Goal: Task Accomplishment & Management: Use online tool/utility

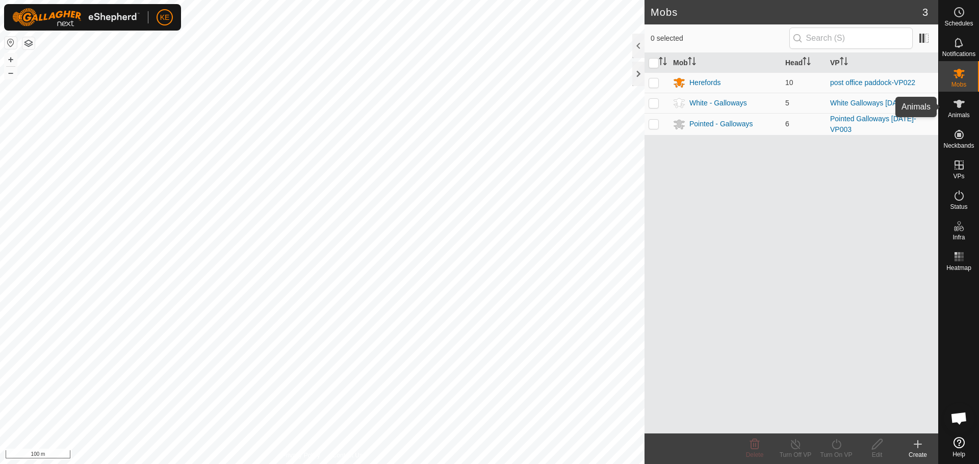
click at [966, 109] on es-animals-svg-icon at bounding box center [959, 104] width 18 height 16
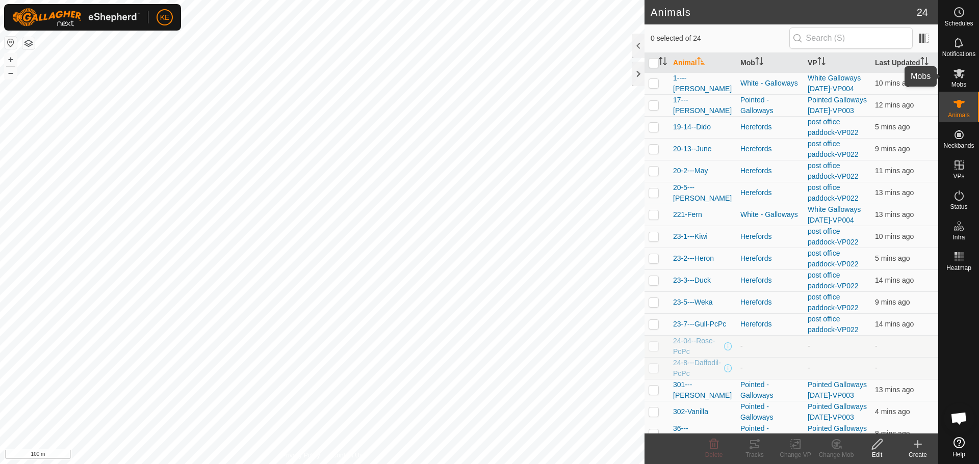
click at [957, 80] on es-mob-svg-icon at bounding box center [959, 73] width 18 height 16
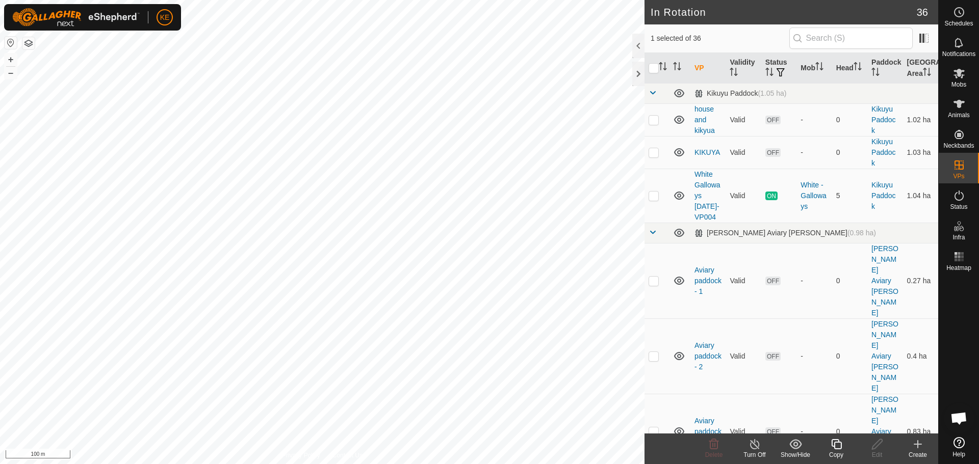
click at [839, 447] on icon at bounding box center [836, 444] width 13 height 12
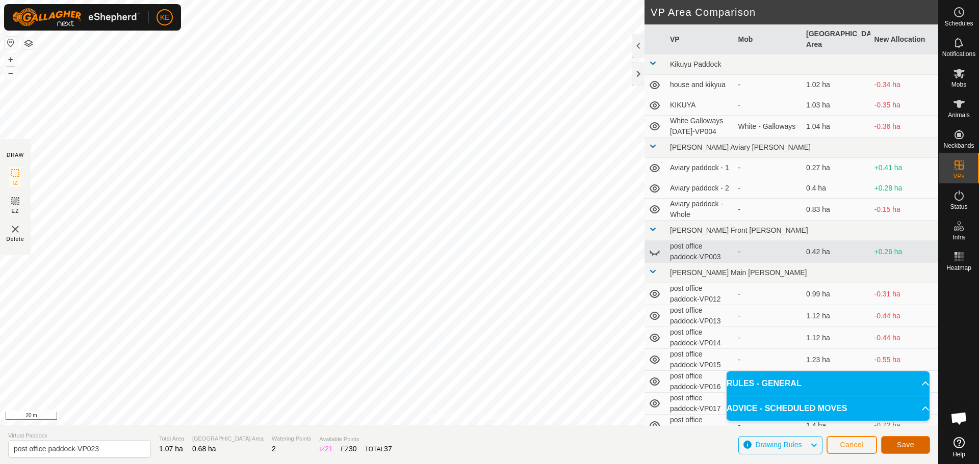
click at [897, 449] on button "Save" at bounding box center [905, 445] width 49 height 18
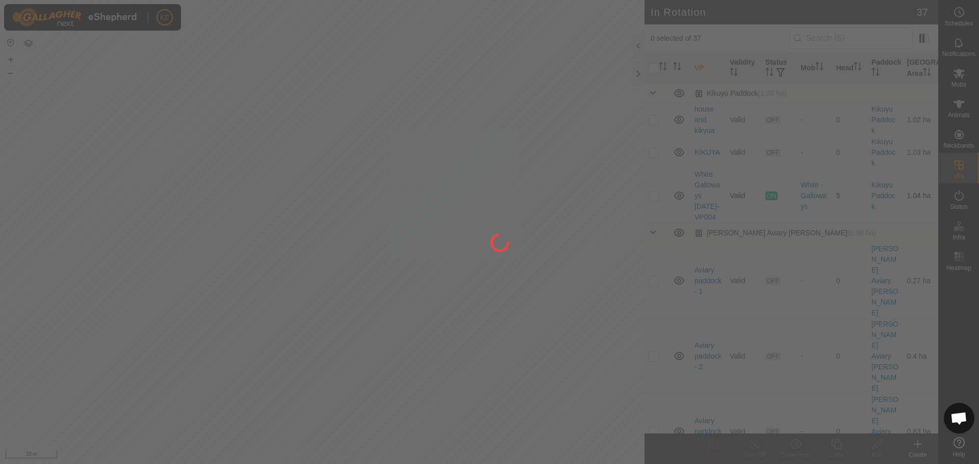
click at [483, 169] on div "KE Schedules Notifications Mobs Animals Neckbands VPs Status Infra Heatmap Help…" at bounding box center [489, 232] width 979 height 464
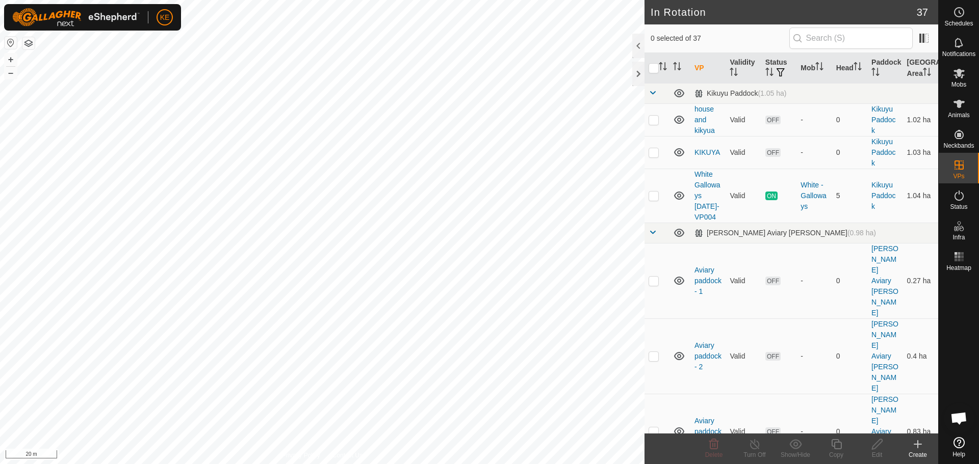
checkbox input "true"
click at [836, 449] on icon at bounding box center [836, 444] width 10 height 10
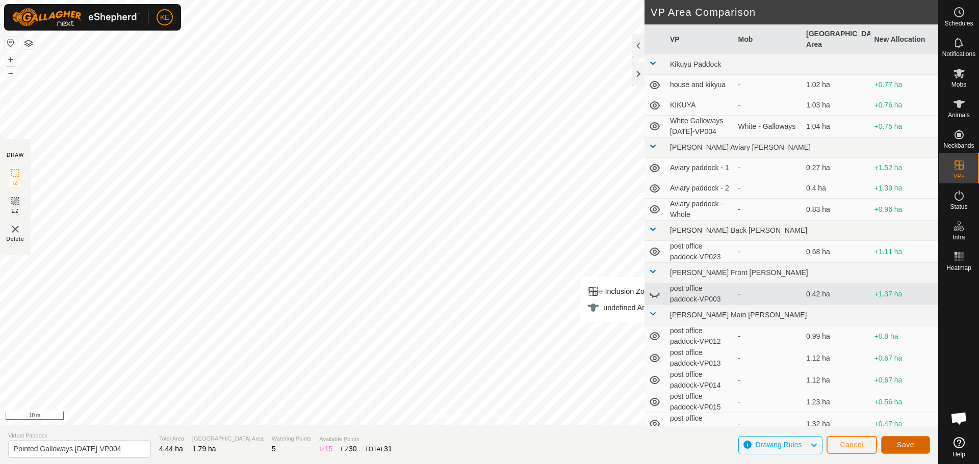
click at [908, 448] on span "Save" at bounding box center [905, 445] width 17 height 8
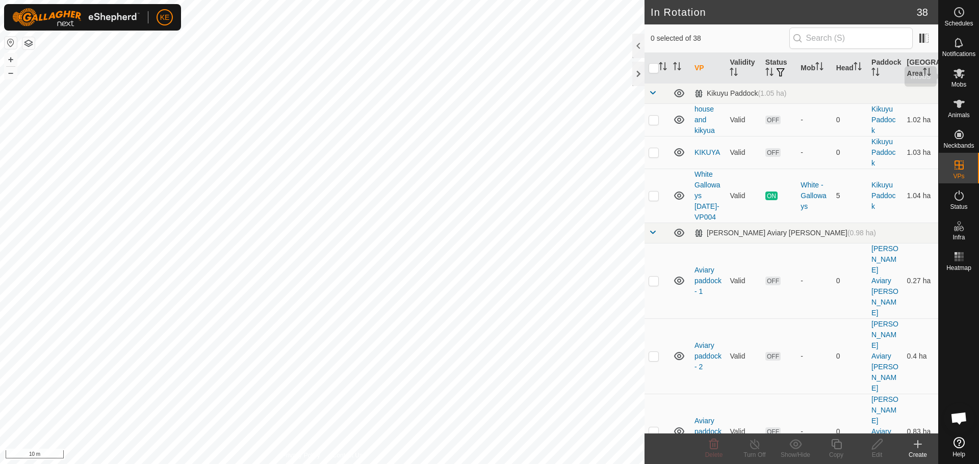
click at [966, 81] on es-mob-svg-icon at bounding box center [959, 73] width 18 height 16
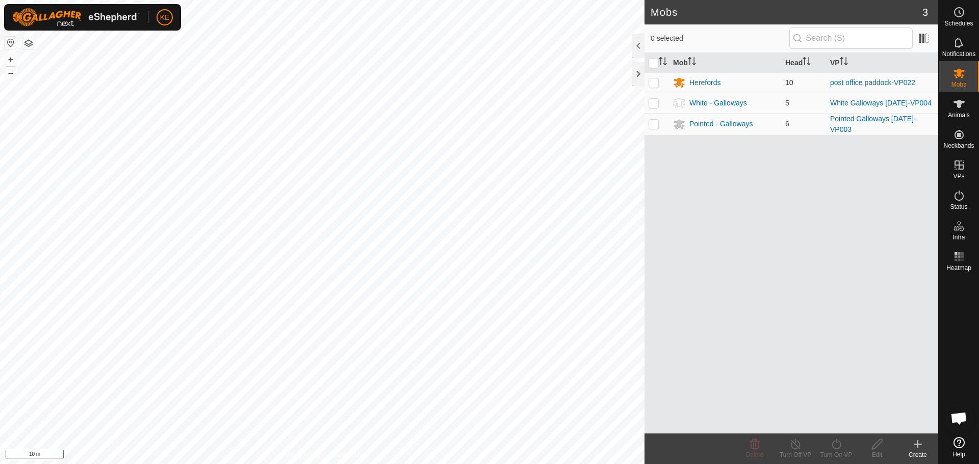
click at [656, 85] on p-checkbox at bounding box center [653, 82] width 10 height 8
checkbox input "true"
click at [840, 447] on icon at bounding box center [835, 444] width 9 height 10
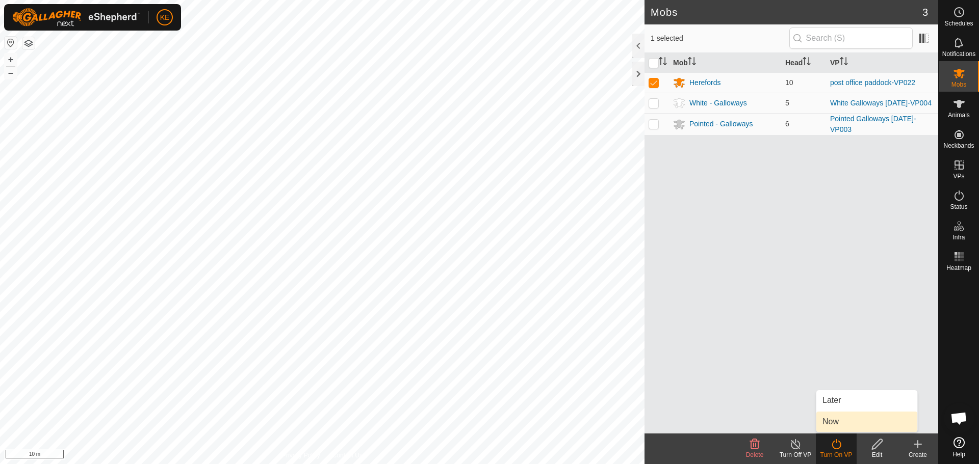
click at [832, 423] on link "Now" at bounding box center [866, 422] width 101 height 20
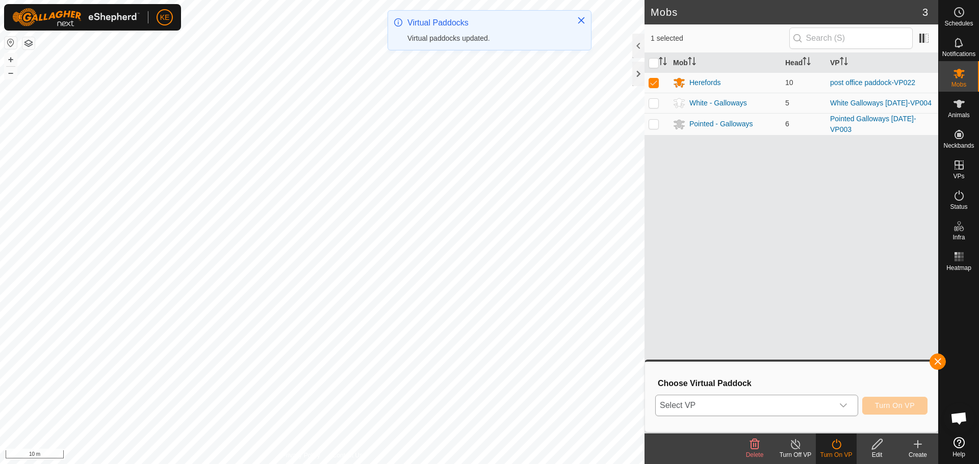
click at [758, 410] on span "Select VP" at bounding box center [744, 406] width 177 height 20
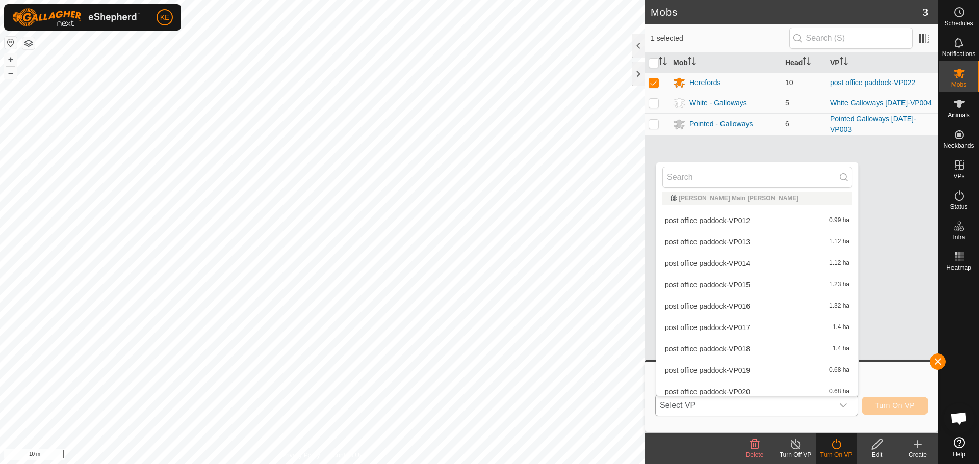
scroll to position [372, 0]
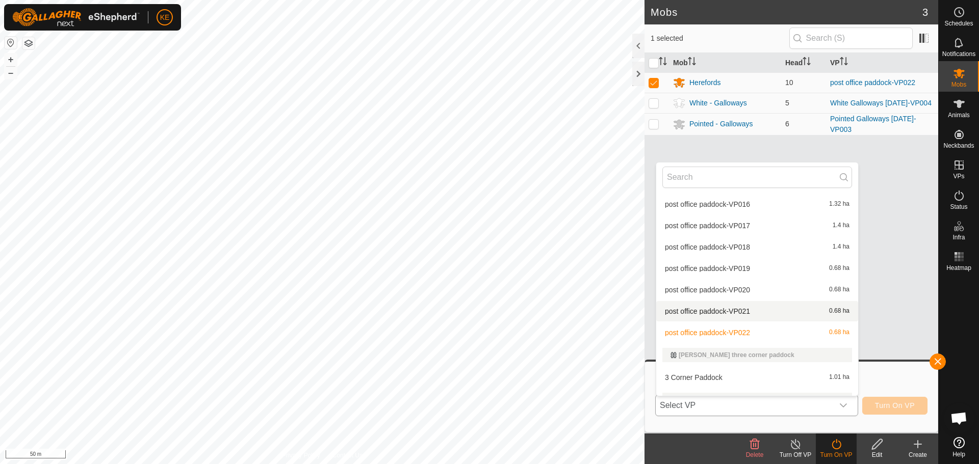
click at [687, 308] on body "KE Schedules Notifications Mobs Animals Neckbands VPs Status Infra Heatmap Help…" at bounding box center [489, 232] width 979 height 464
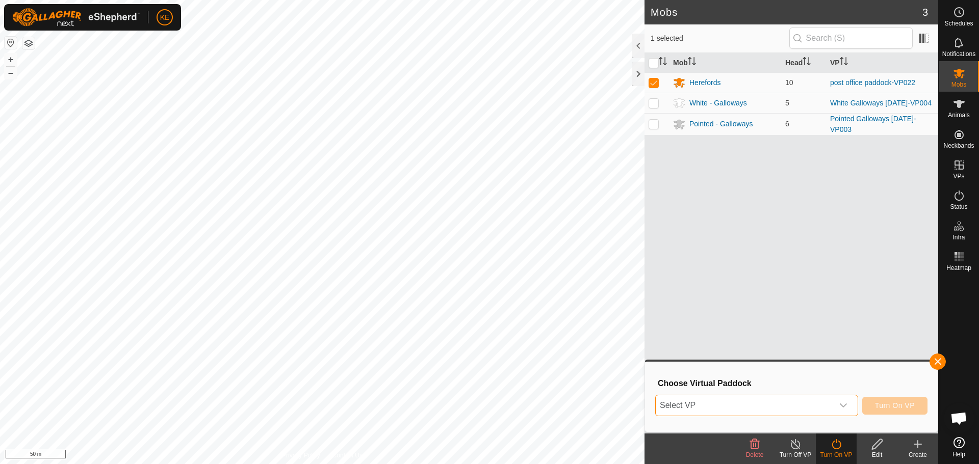
click at [825, 406] on span "Select VP" at bounding box center [744, 406] width 177 height 20
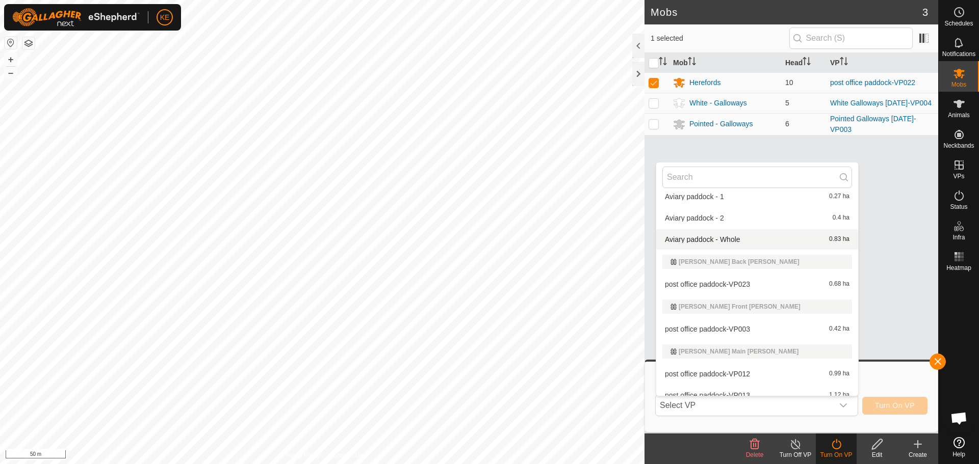
scroll to position [117, 0]
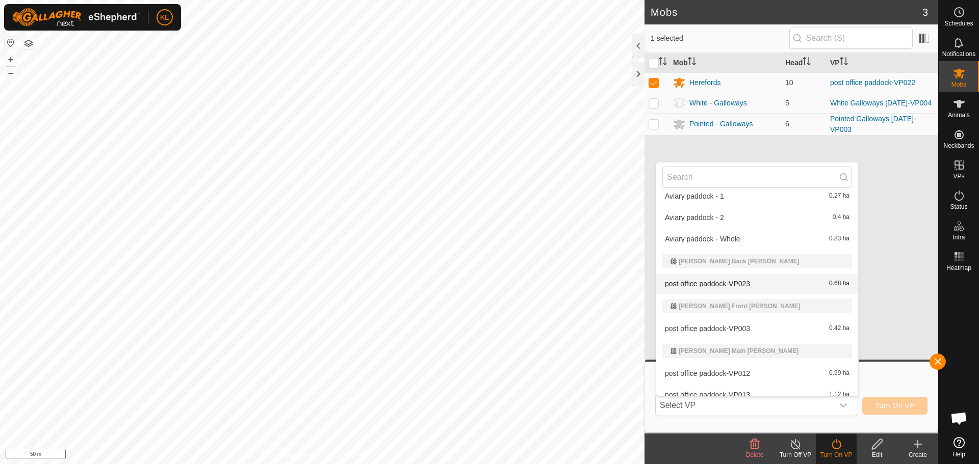
click at [720, 283] on li "post office paddock-VP023 0.68 ha" at bounding box center [757, 284] width 202 height 20
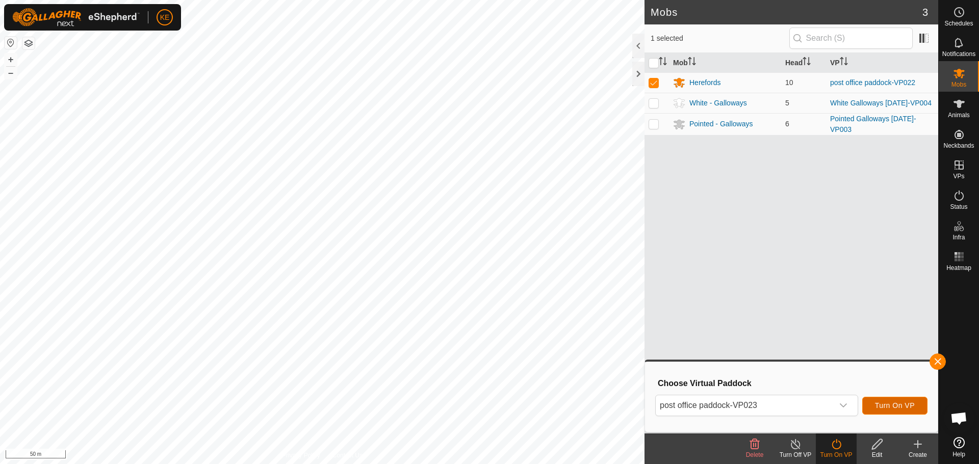
click at [893, 407] on span "Turn On VP" at bounding box center [895, 406] width 40 height 8
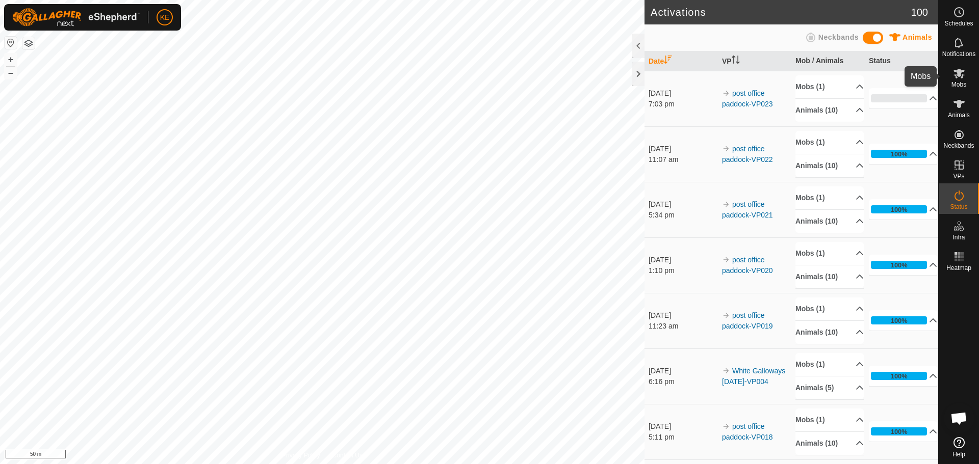
click at [958, 82] on span "Mobs" at bounding box center [958, 85] width 15 height 6
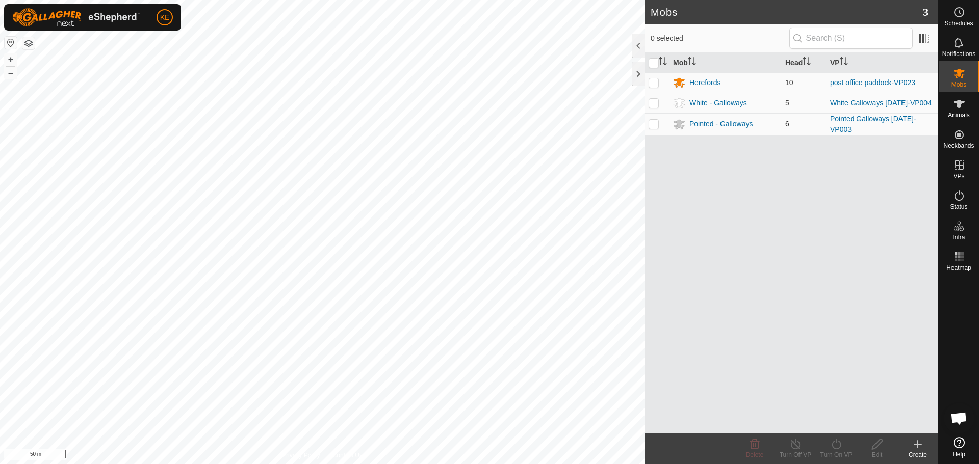
click at [655, 124] on p-checkbox at bounding box center [653, 124] width 10 height 8
checkbox input "true"
click at [833, 446] on icon at bounding box center [836, 444] width 13 height 12
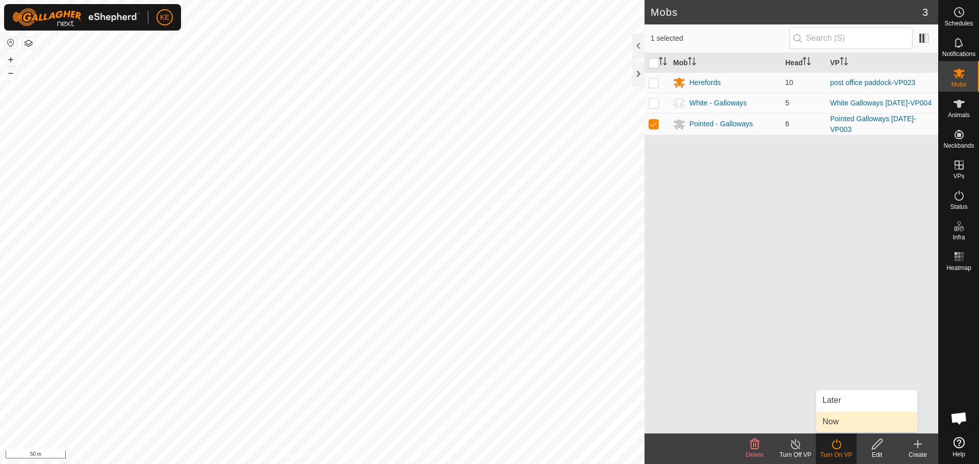
click at [833, 418] on link "Now" at bounding box center [866, 422] width 101 height 20
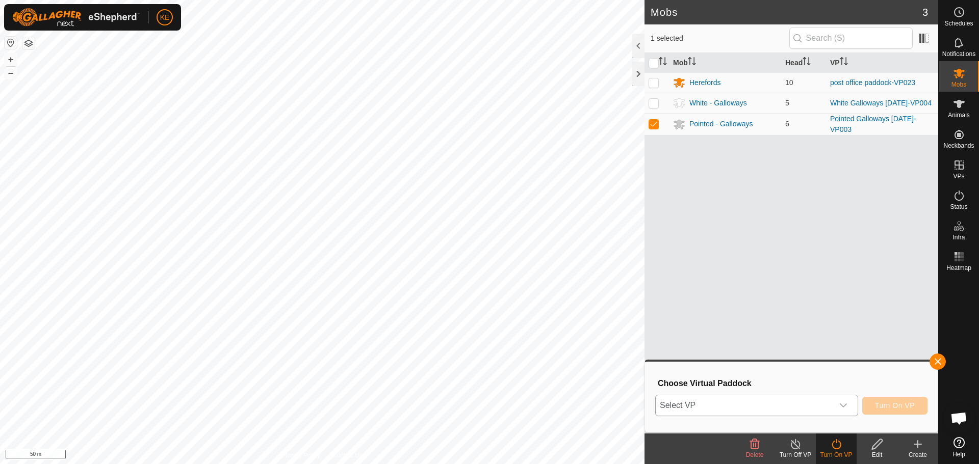
click at [818, 401] on span "Select VP" at bounding box center [744, 406] width 177 height 20
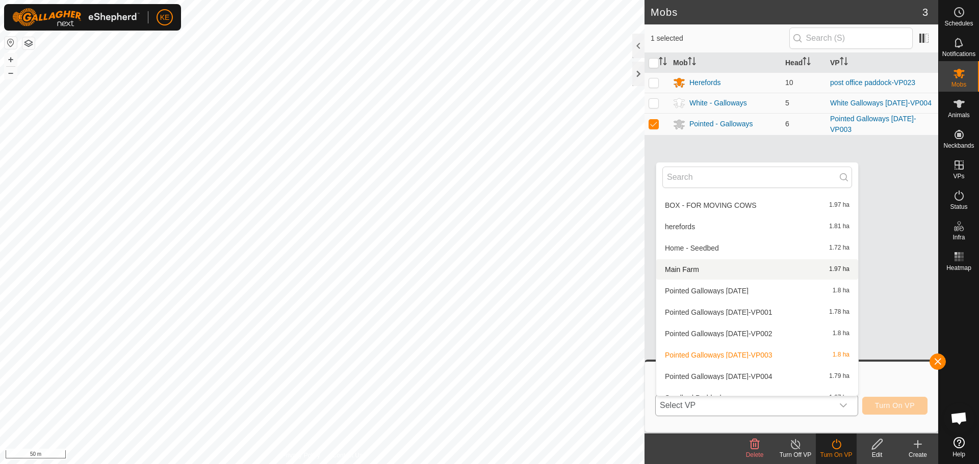
scroll to position [780, 0]
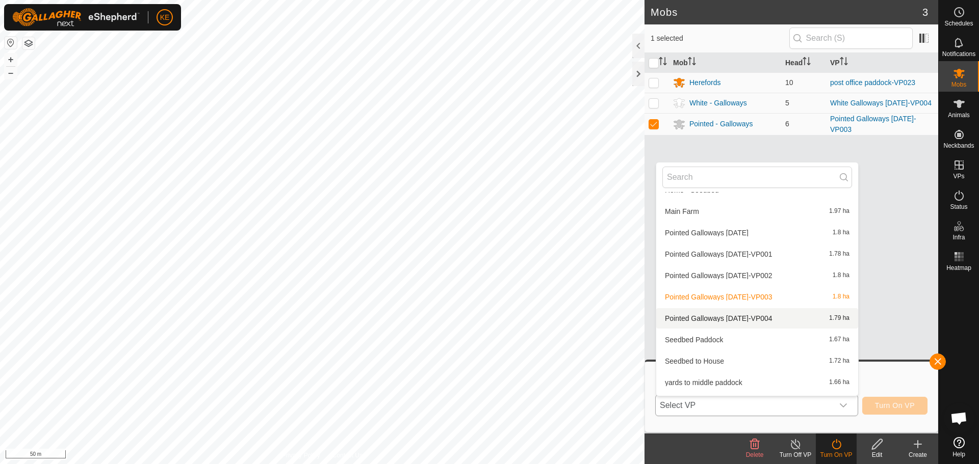
click at [767, 322] on li "Pointed Galloways [DATE]-VP004 1.79 ha" at bounding box center [757, 318] width 202 height 20
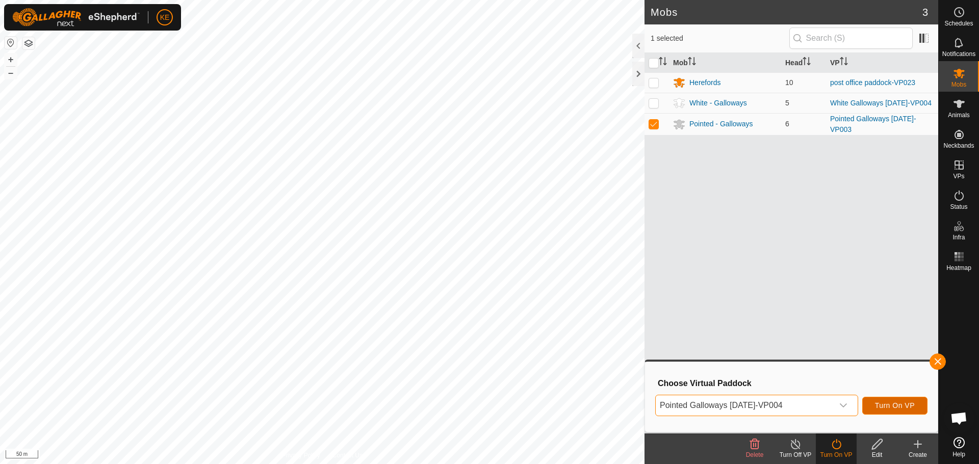
click at [889, 406] on span "Turn On VP" at bounding box center [895, 406] width 40 height 8
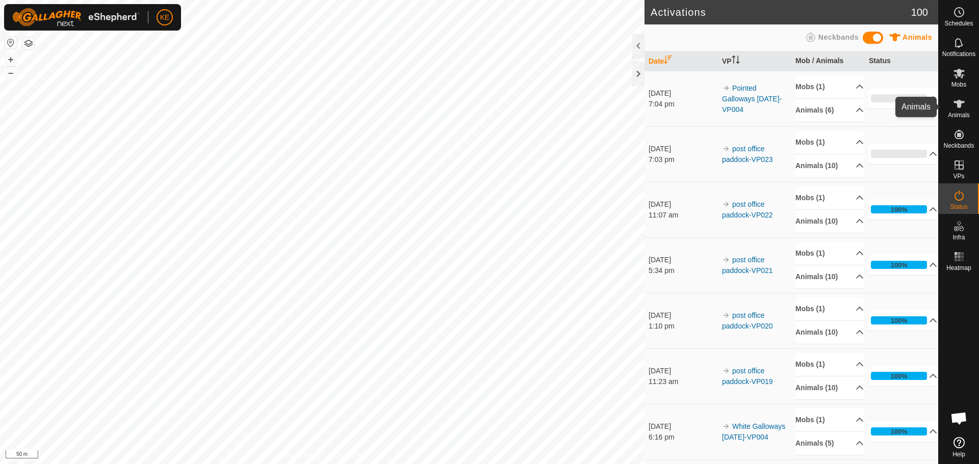
click at [962, 111] on es-animals-svg-icon at bounding box center [959, 104] width 18 height 16
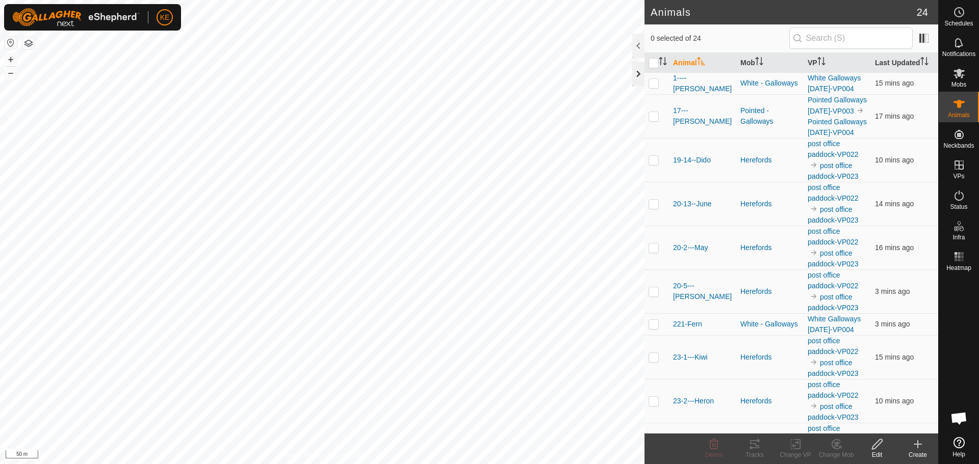
click at [634, 71] on div at bounding box center [638, 74] width 12 height 24
